Goal: Check status: Check status

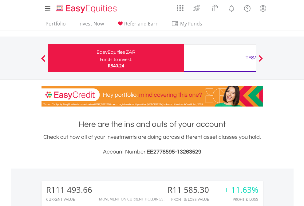
scroll to position [59, 97]
click at [100, 58] on div "Funds to invest:" at bounding box center [116, 60] width 33 height 6
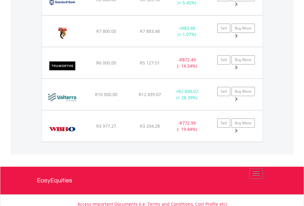
scroll to position [44, 0]
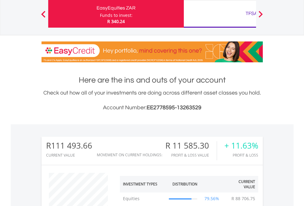
click at [220, 14] on div "TFSA" at bounding box center [252, 13] width 128 height 9
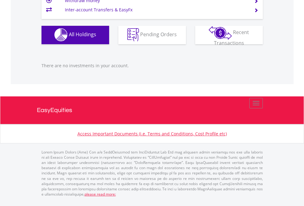
scroll to position [59, 97]
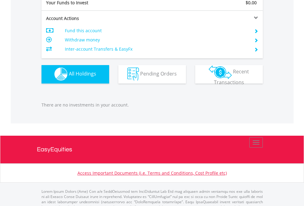
scroll to position [609, 0]
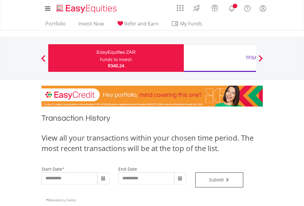
type input "**********"
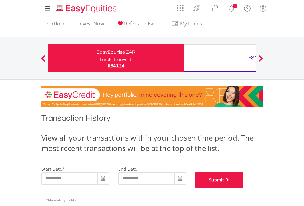
click at [244, 188] on button "Submit" at bounding box center [219, 180] width 49 height 15
